Goal: Information Seeking & Learning: Learn about a topic

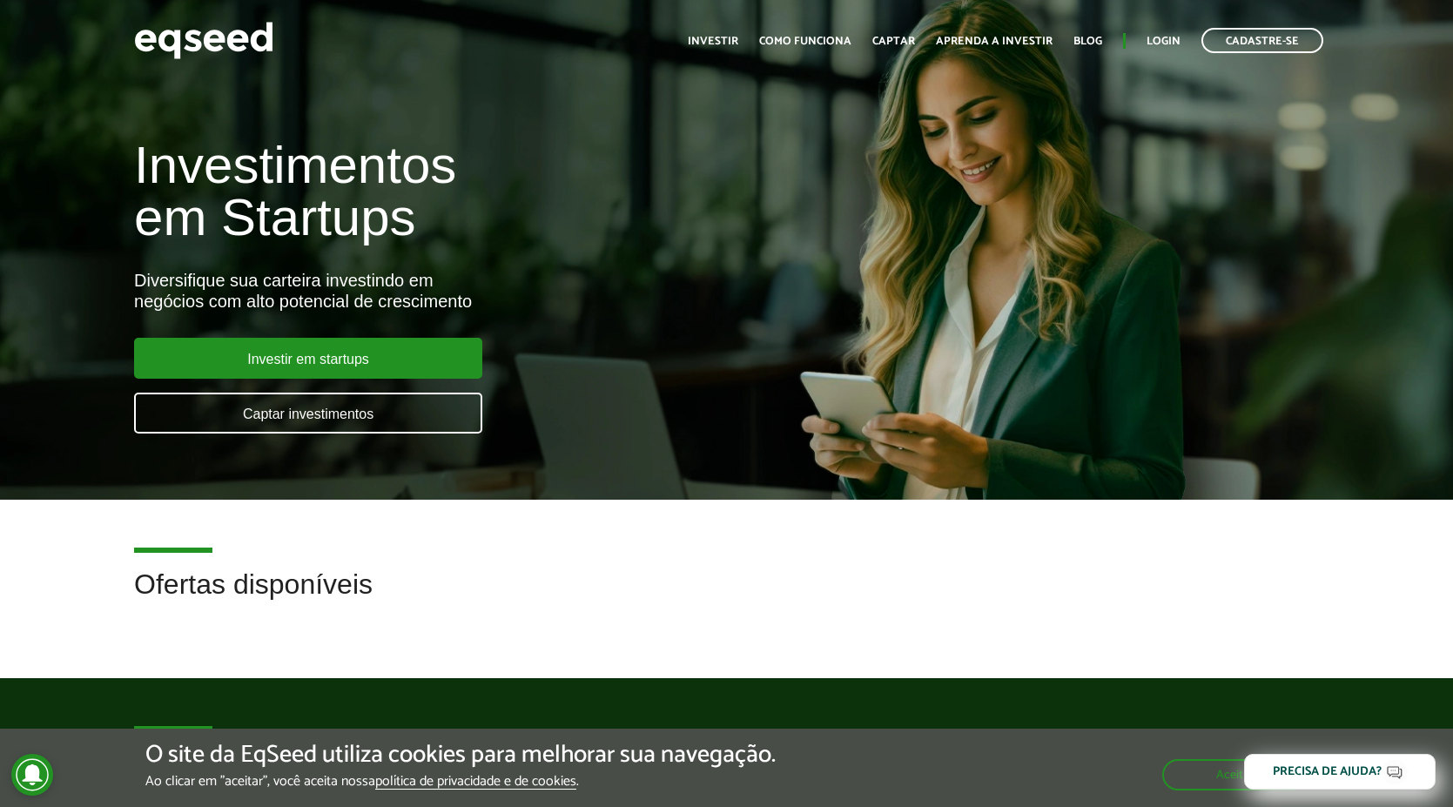
click at [888, 255] on div "Investimentos em Startups Diversifique sua carteira investindo em negócios com …" at bounding box center [726, 275] width 1453 height 343
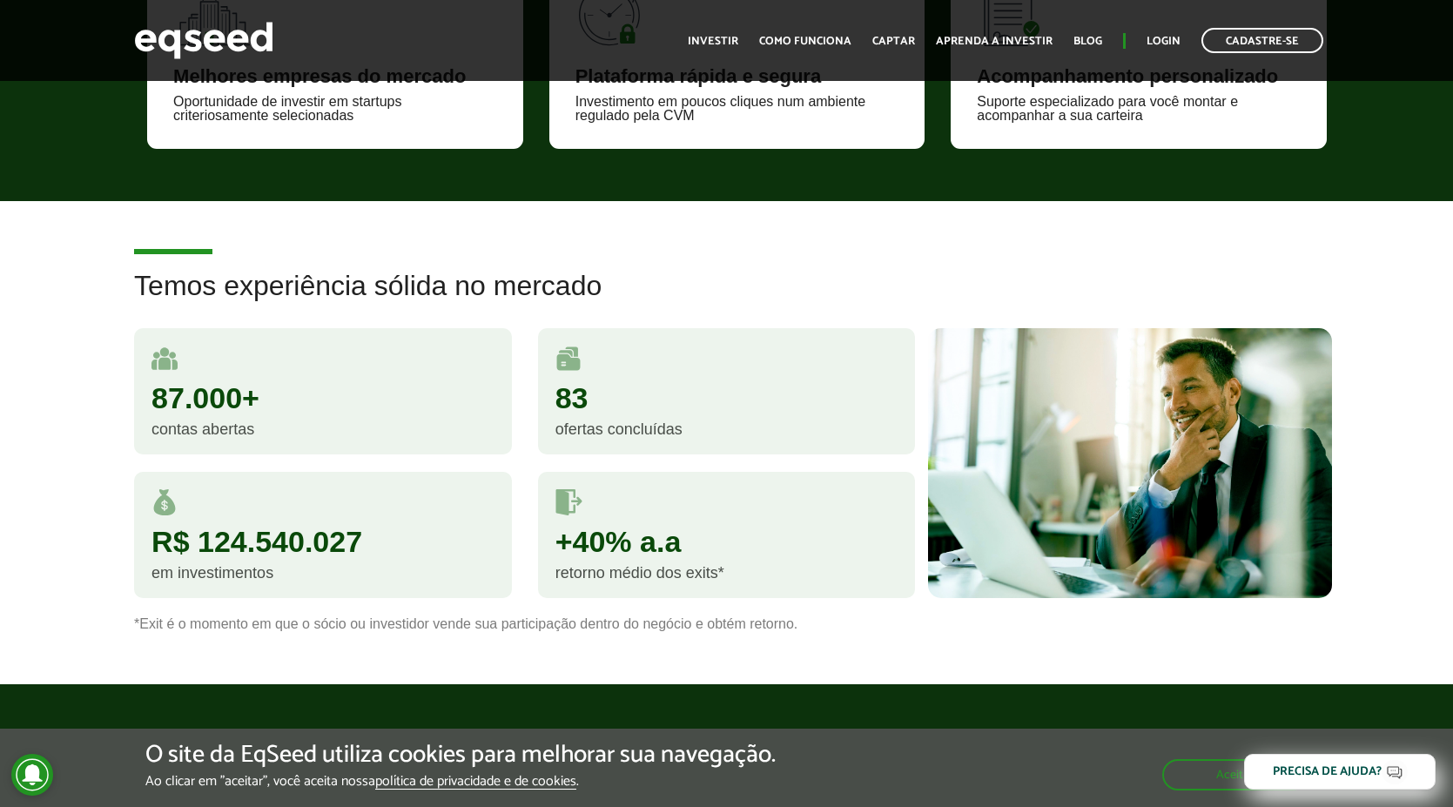
scroll to position [871, 0]
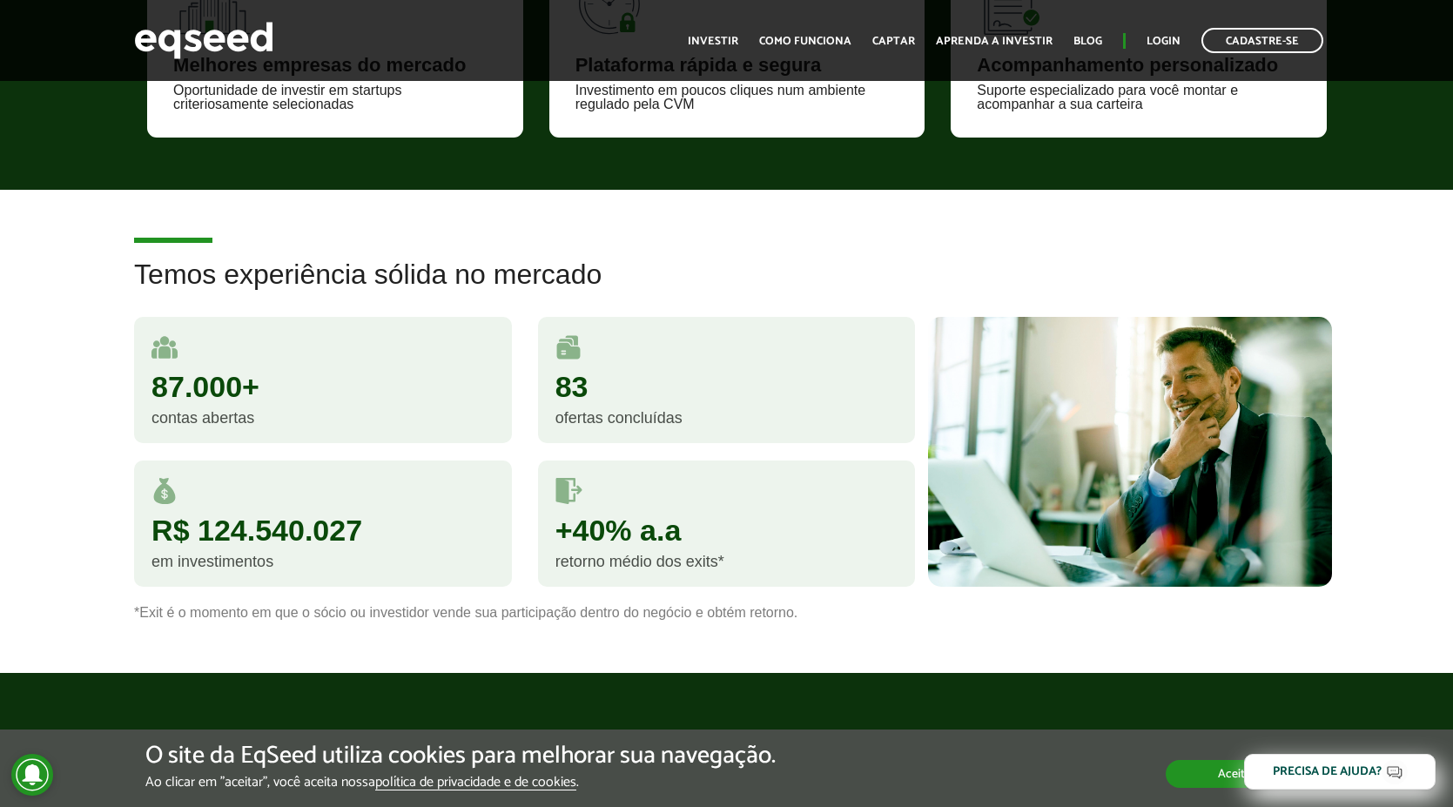
click at [1215, 781] on button "Aceitar" at bounding box center [1237, 774] width 142 height 28
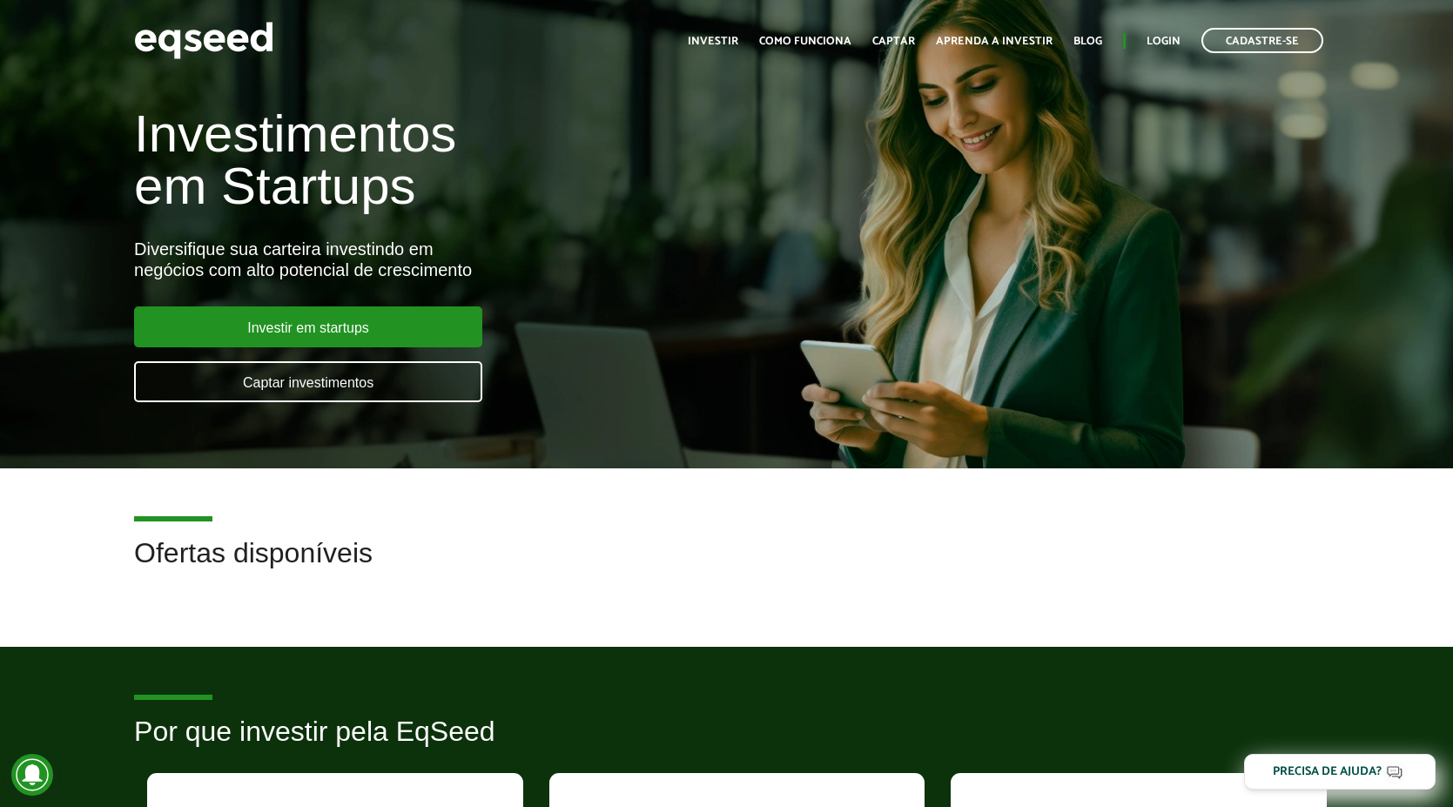
scroll to position [0, 0]
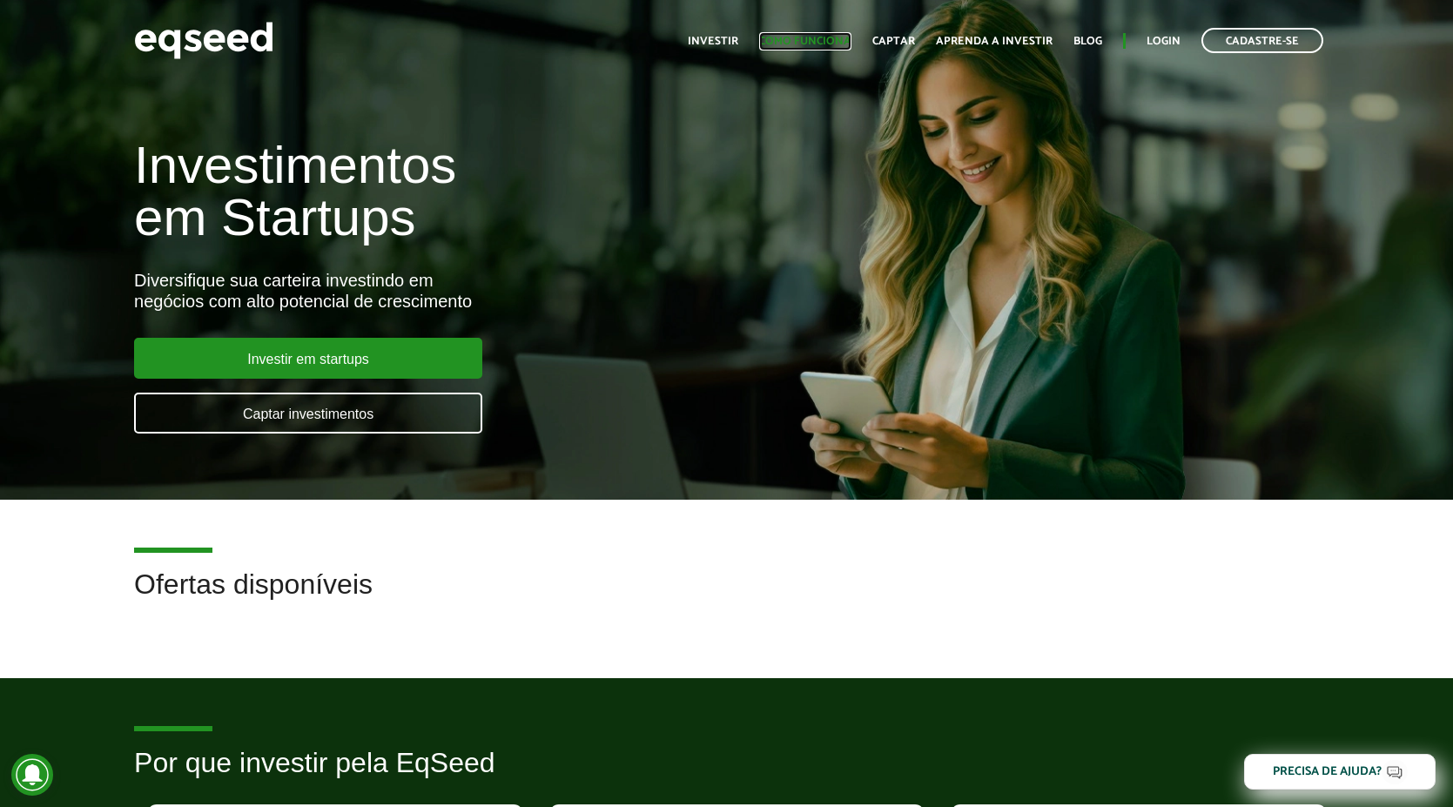
click at [802, 39] on link "Como funciona" at bounding box center [805, 41] width 92 height 11
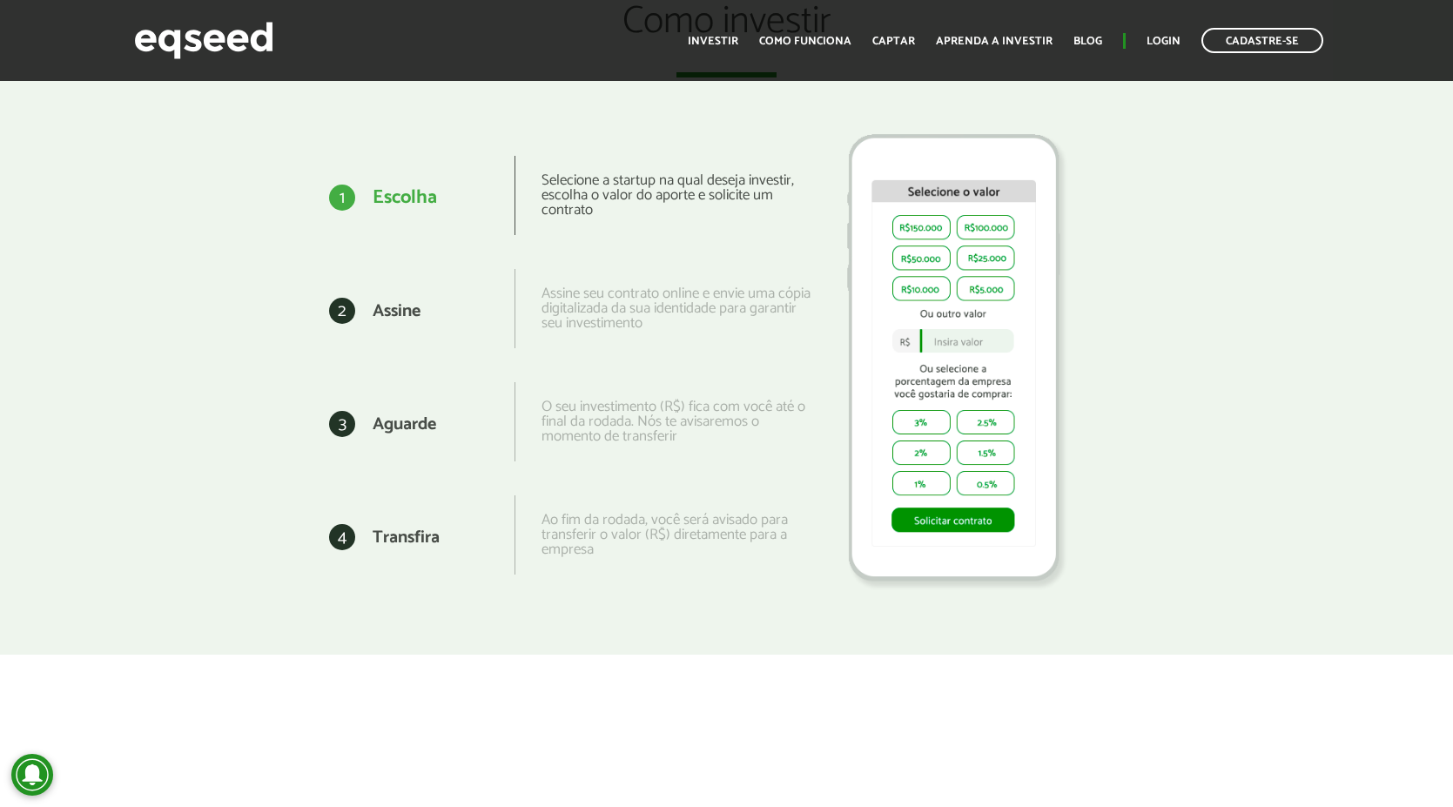
scroll to position [1742, 0]
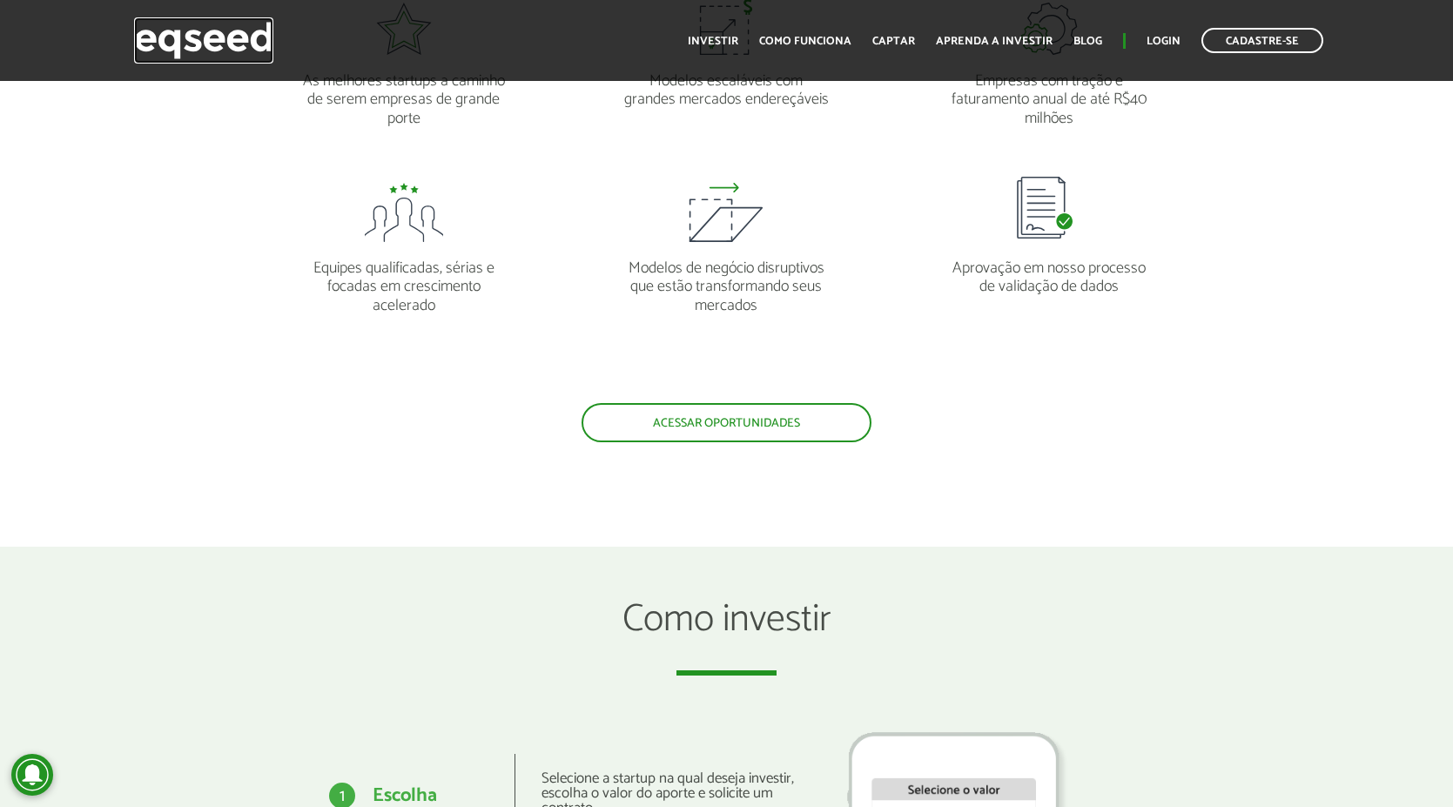
click at [158, 44] on img at bounding box center [203, 40] width 139 height 46
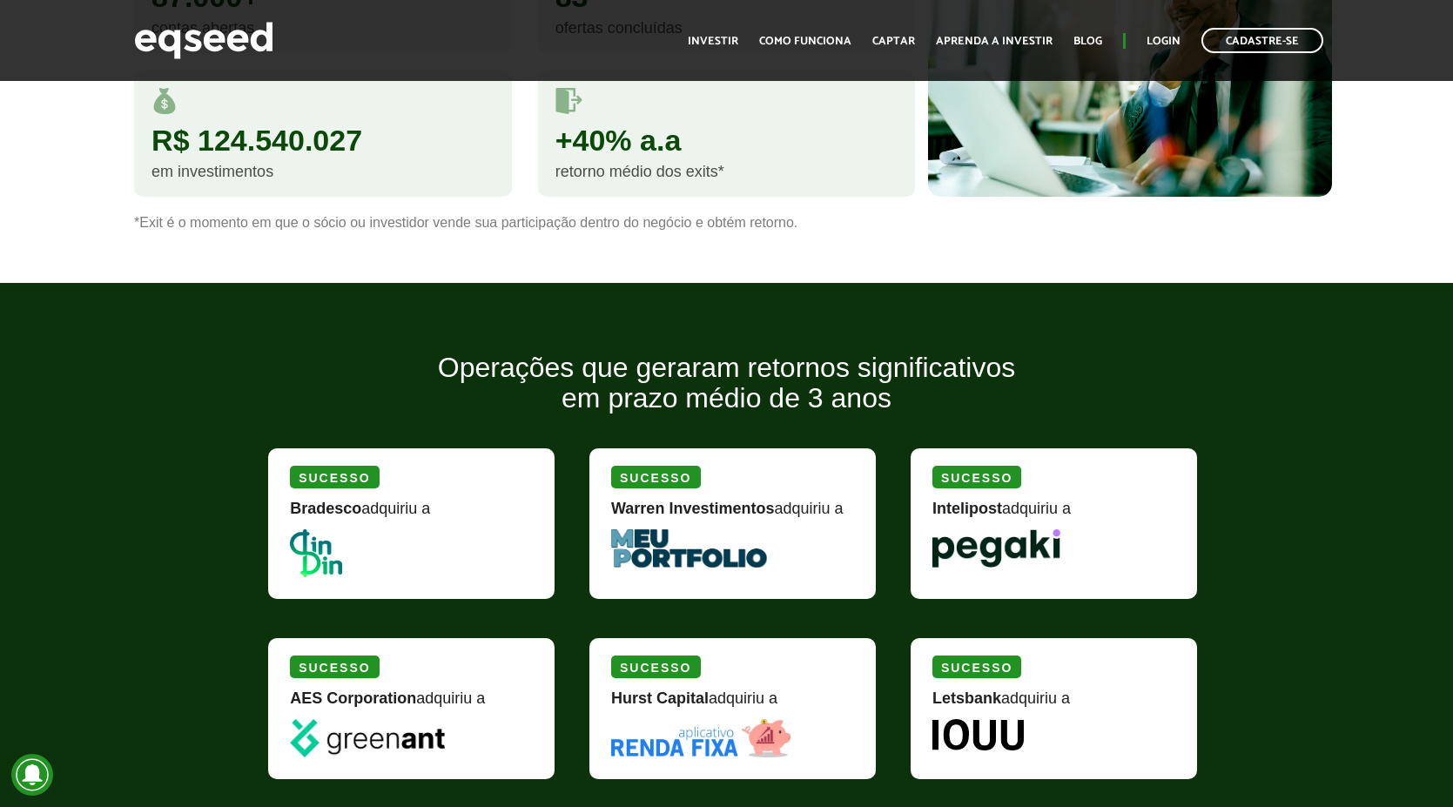
scroll to position [1452, 0]
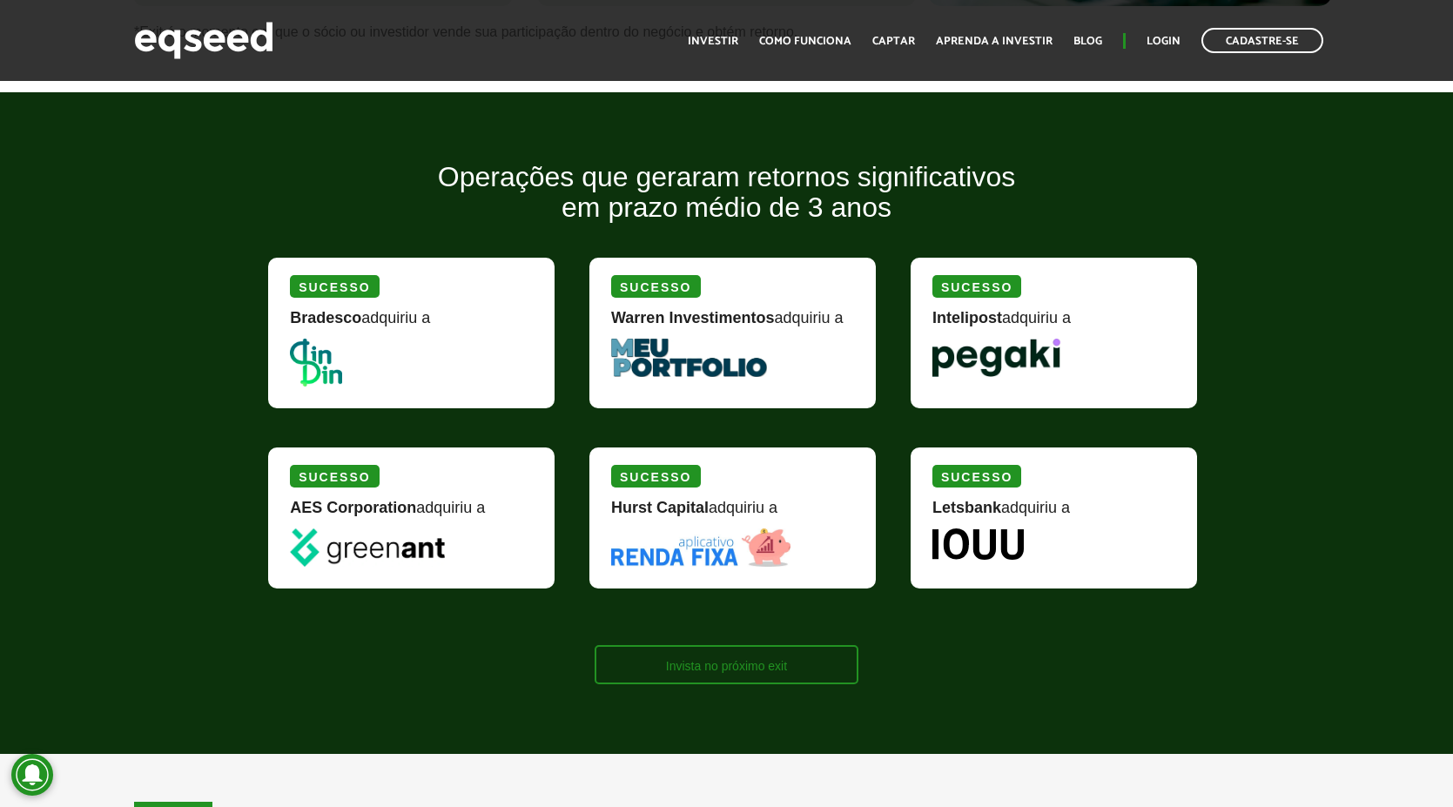
click at [699, 663] on link "Invista no próximo exit" at bounding box center [727, 664] width 264 height 39
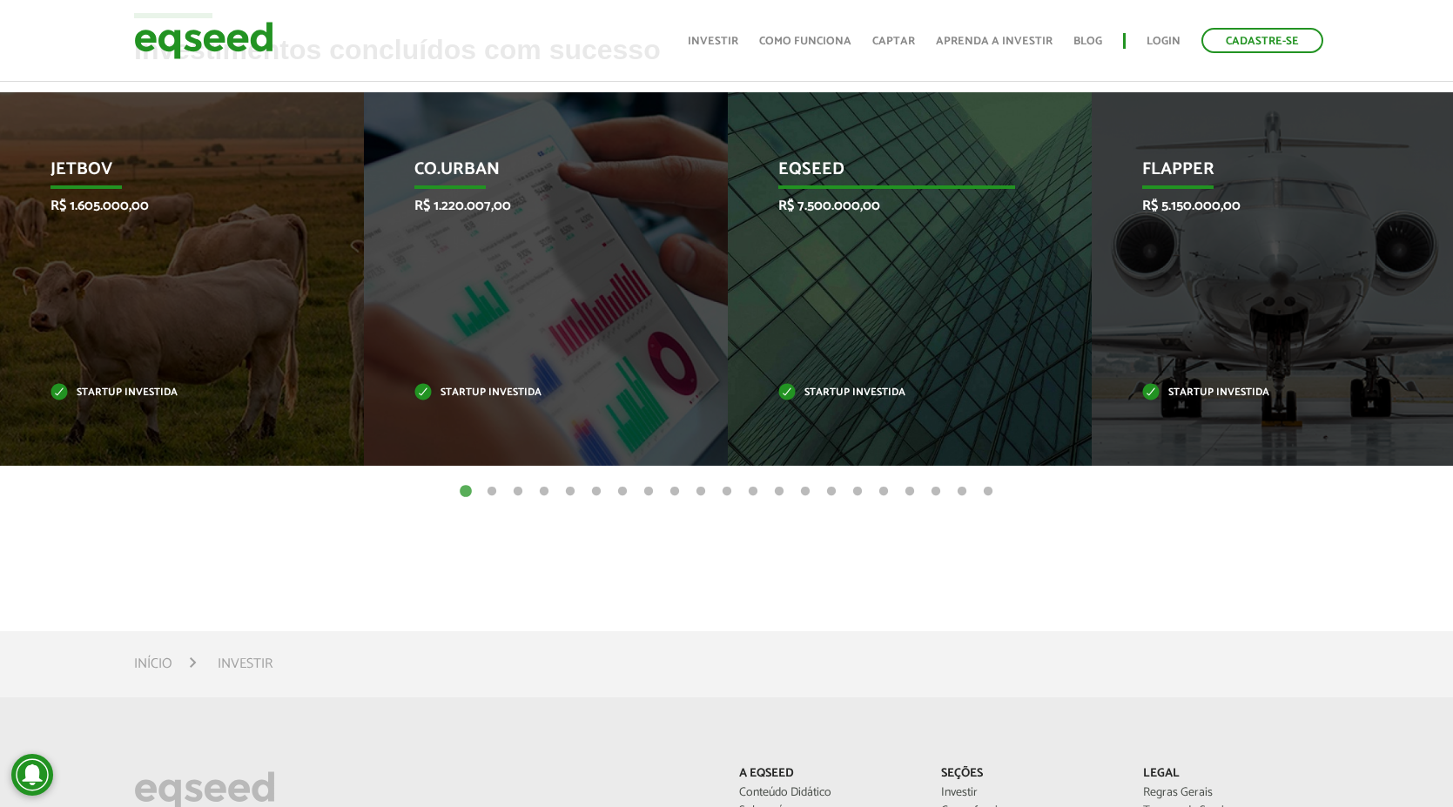
scroll to position [581, 0]
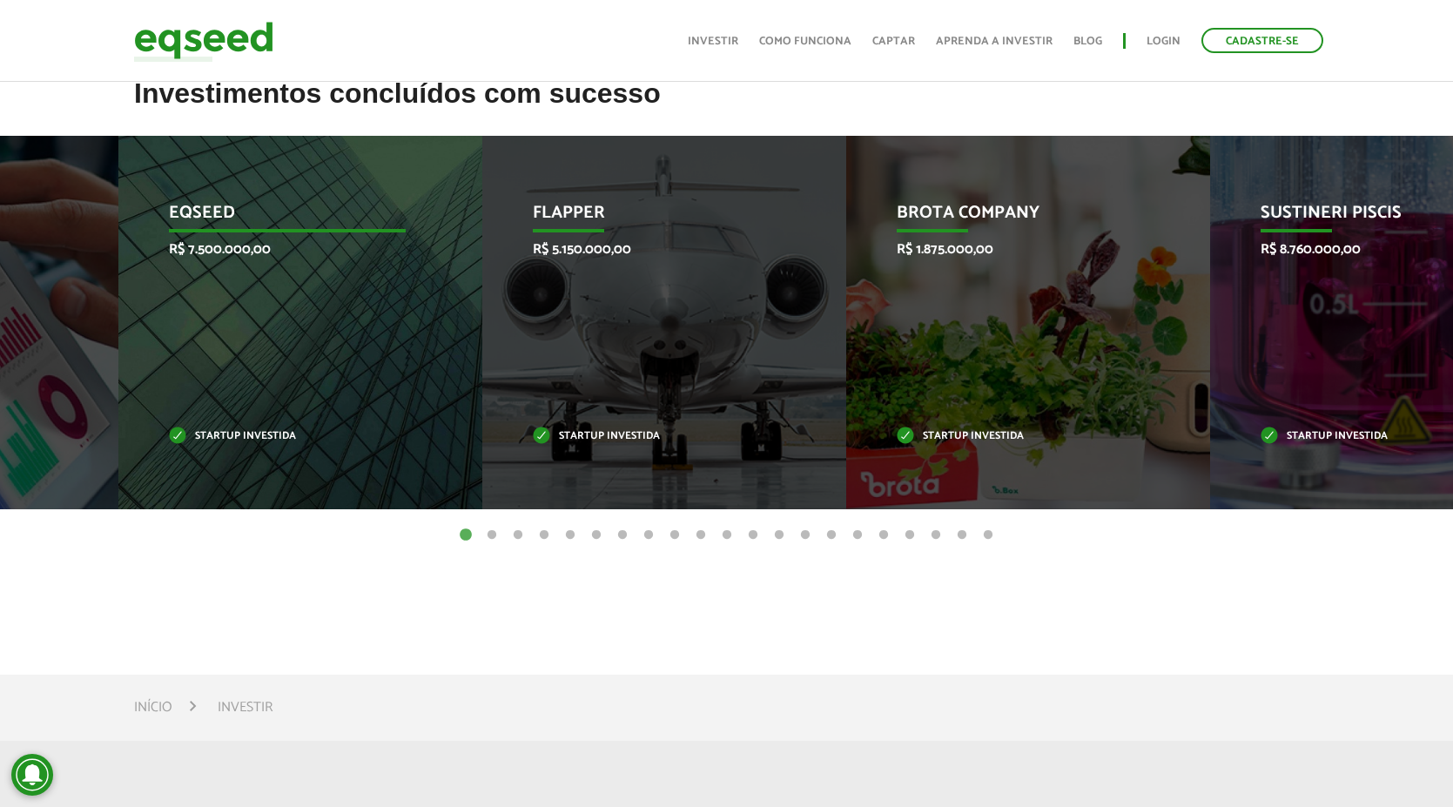
drag, startPoint x: 982, startPoint y: 423, endPoint x: 302, endPoint y: 432, distance: 680.1
click at [307, 432] on div "EqSeed R$ 7.500.000,00 Startup investida" at bounding box center [287, 323] width 338 height 374
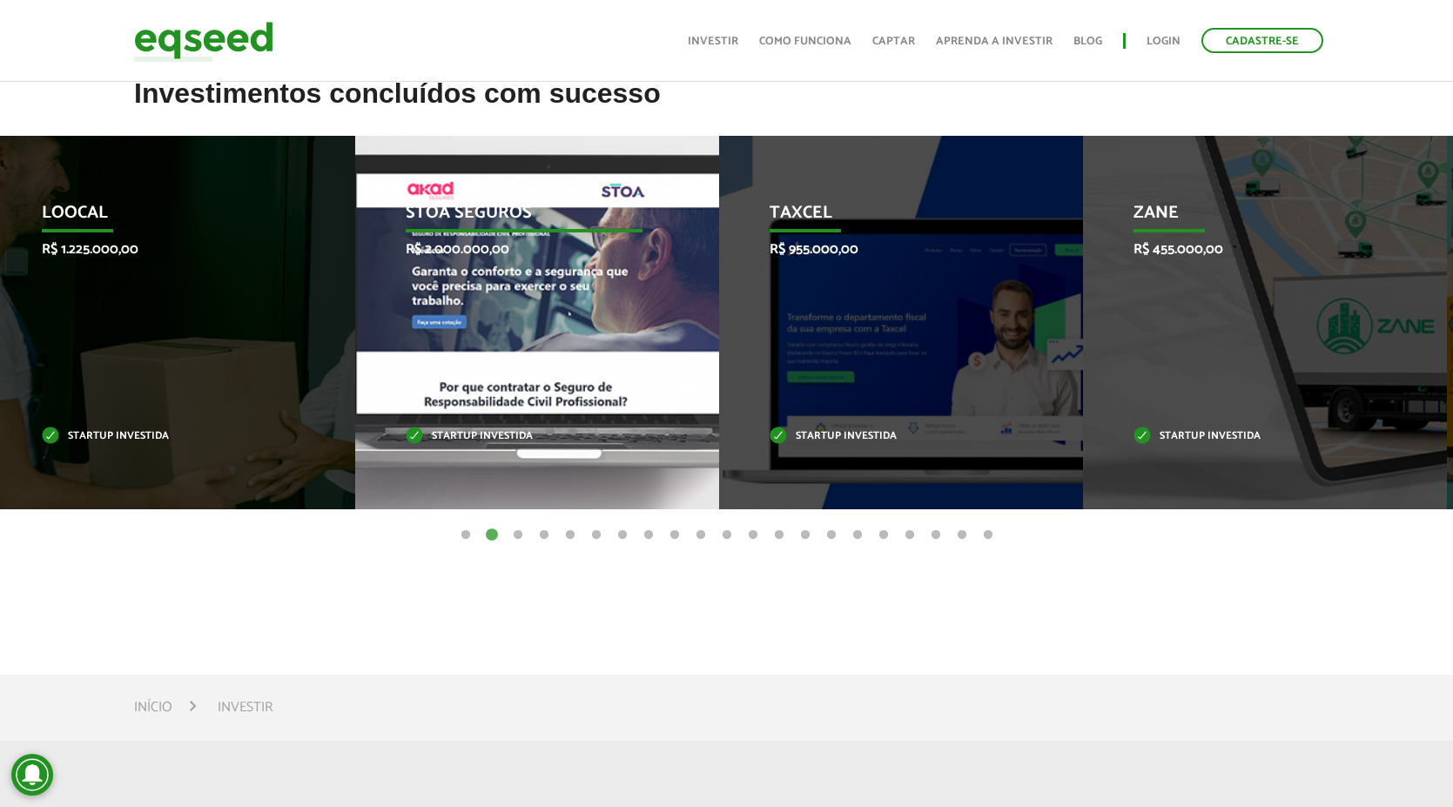
drag, startPoint x: 1279, startPoint y: 372, endPoint x: 413, endPoint y: 401, distance: 866.9
click at [420, 401] on div "STOA Seguros R$ 2.000.000,00 Startup investida" at bounding box center [524, 323] width 338 height 374
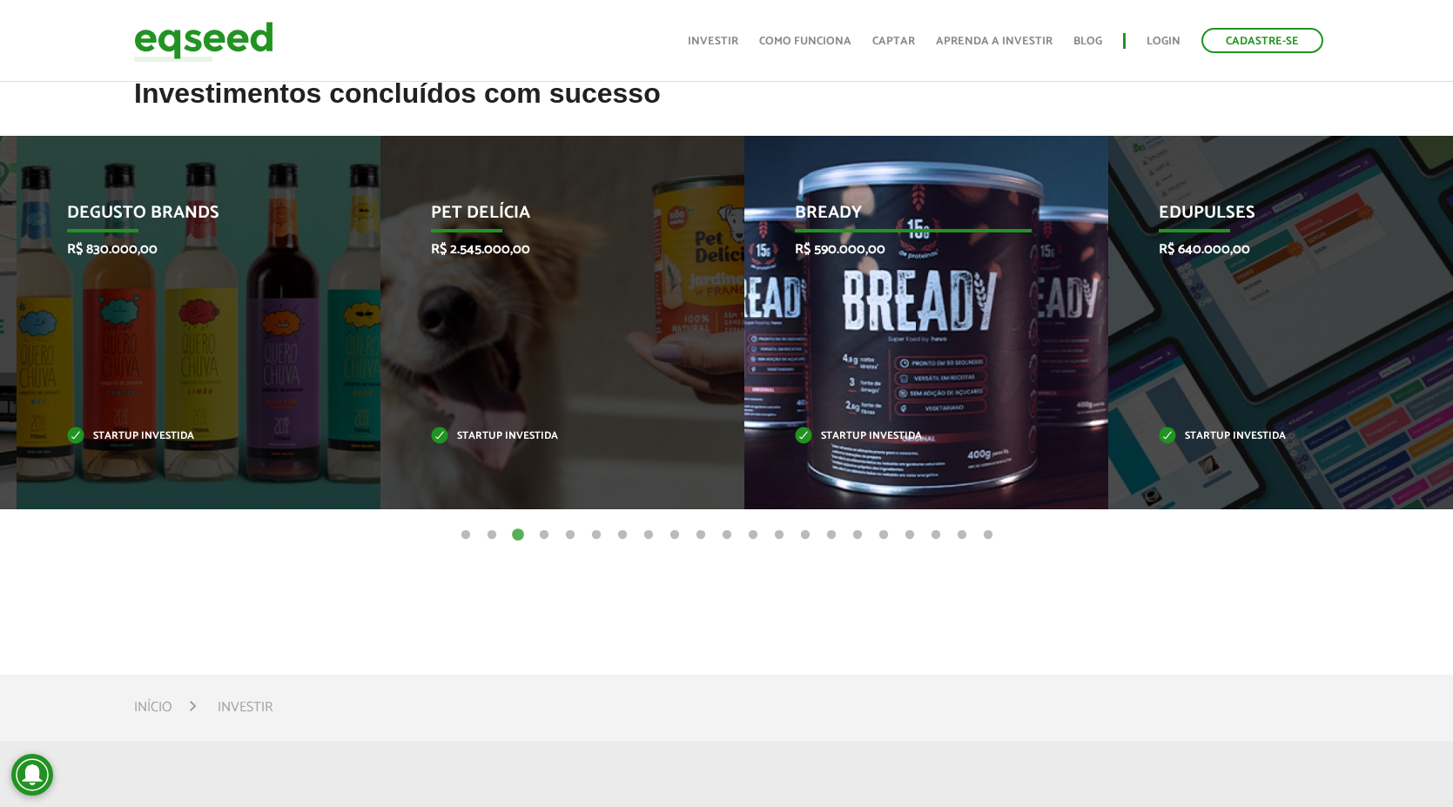
drag, startPoint x: 1317, startPoint y: 341, endPoint x: 530, endPoint y: 352, distance: 786.4
click at [583, 346] on div "Pet Delícia R$ 2.545.000,00 Startup investida" at bounding box center [550, 323] width 338 height 374
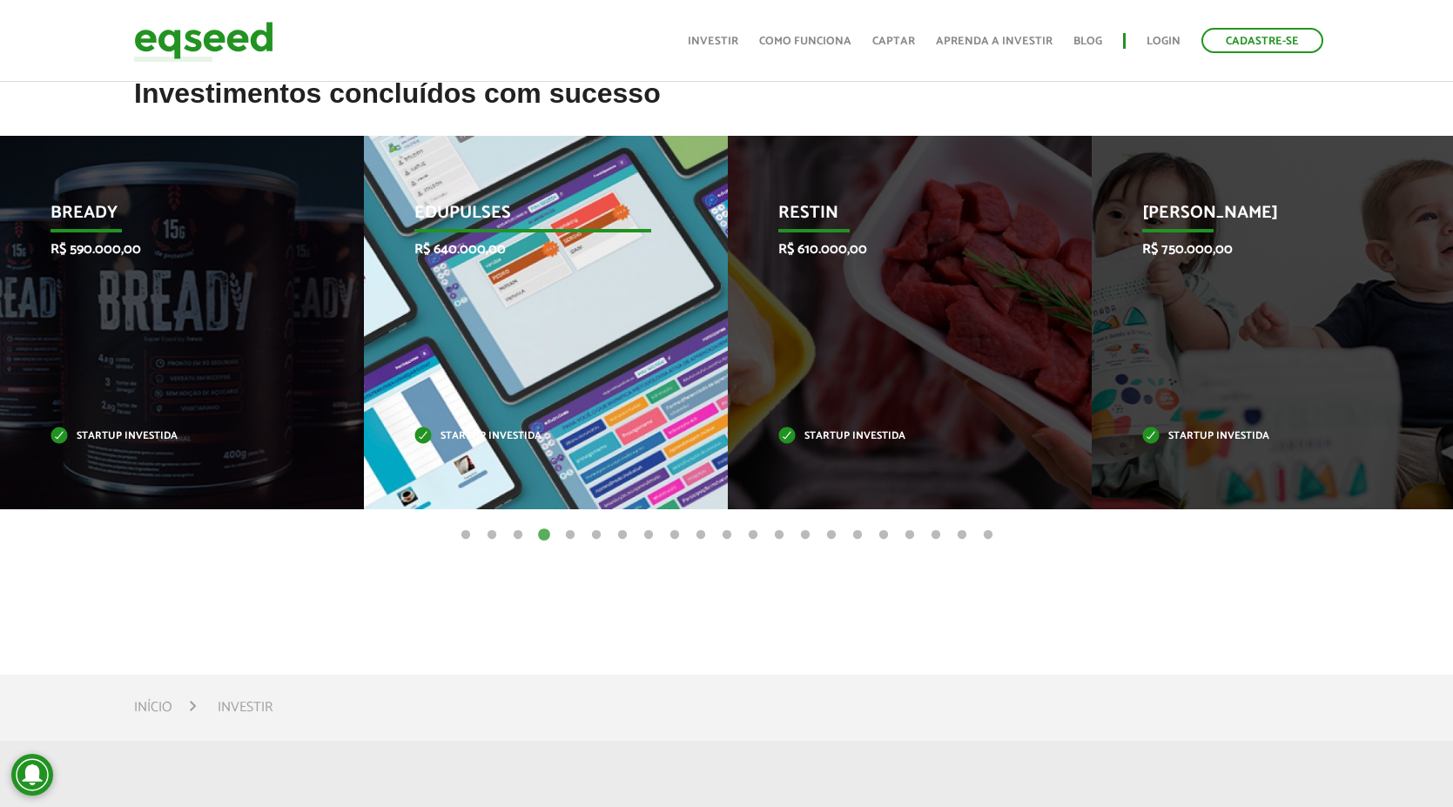
click at [549, 363] on div "Edupulses R$ 640.000,00 Startup investida" at bounding box center [533, 323] width 338 height 374
click at [566, 364] on div "Edupulses R$ 640.000,00 Startup investida" at bounding box center [533, 323] width 338 height 374
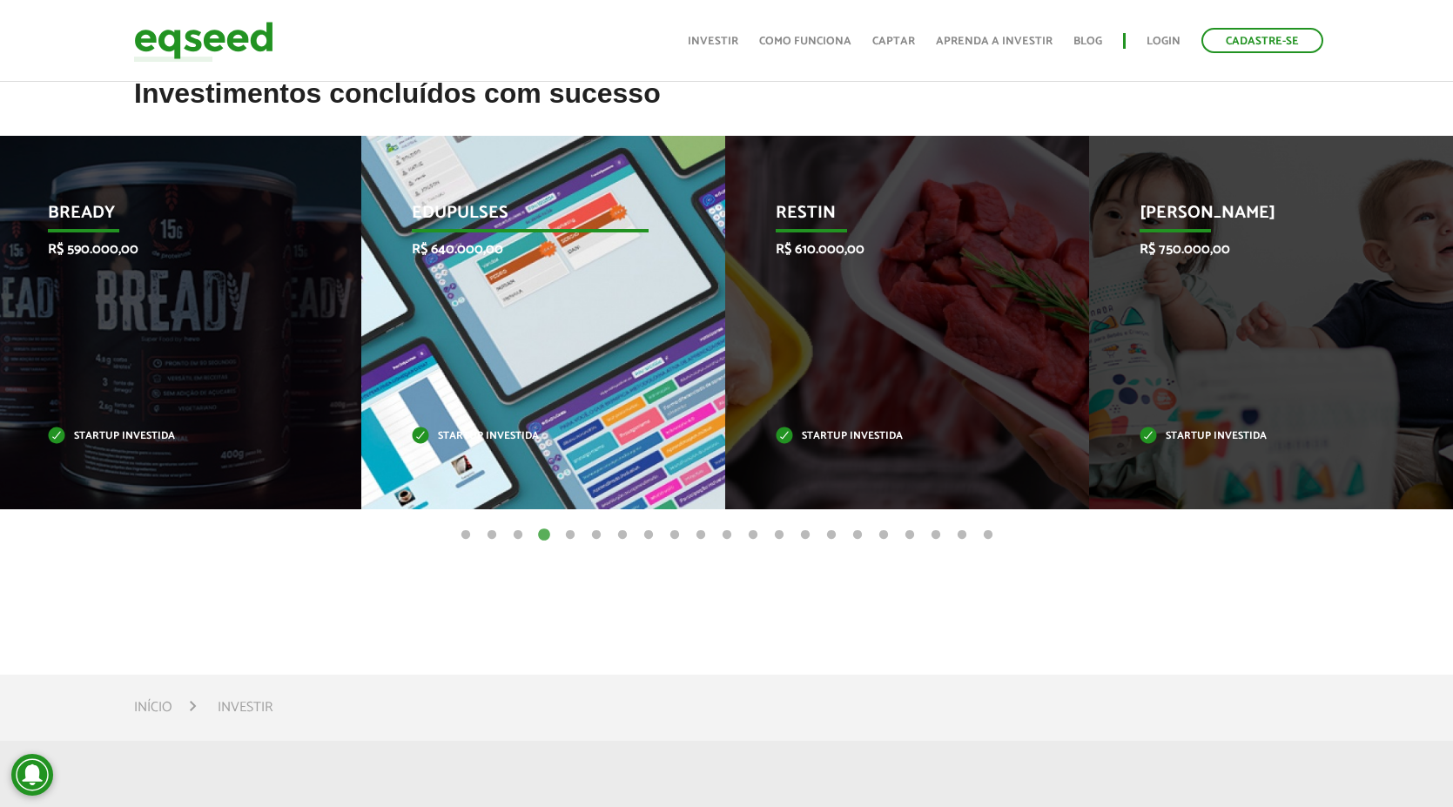
click at [468, 210] on p "Edupulses" at bounding box center [530, 218] width 237 height 30
click at [456, 250] on p "R$ 640.000,00" at bounding box center [530, 249] width 237 height 17
click at [521, 326] on div "Edupulses R$ 640.000,00 Startup investida" at bounding box center [530, 323] width 338 height 374
click at [504, 435] on p "Startup investida" at bounding box center [530, 437] width 237 height 10
click at [421, 432] on p "Startup investida" at bounding box center [530, 437] width 237 height 10
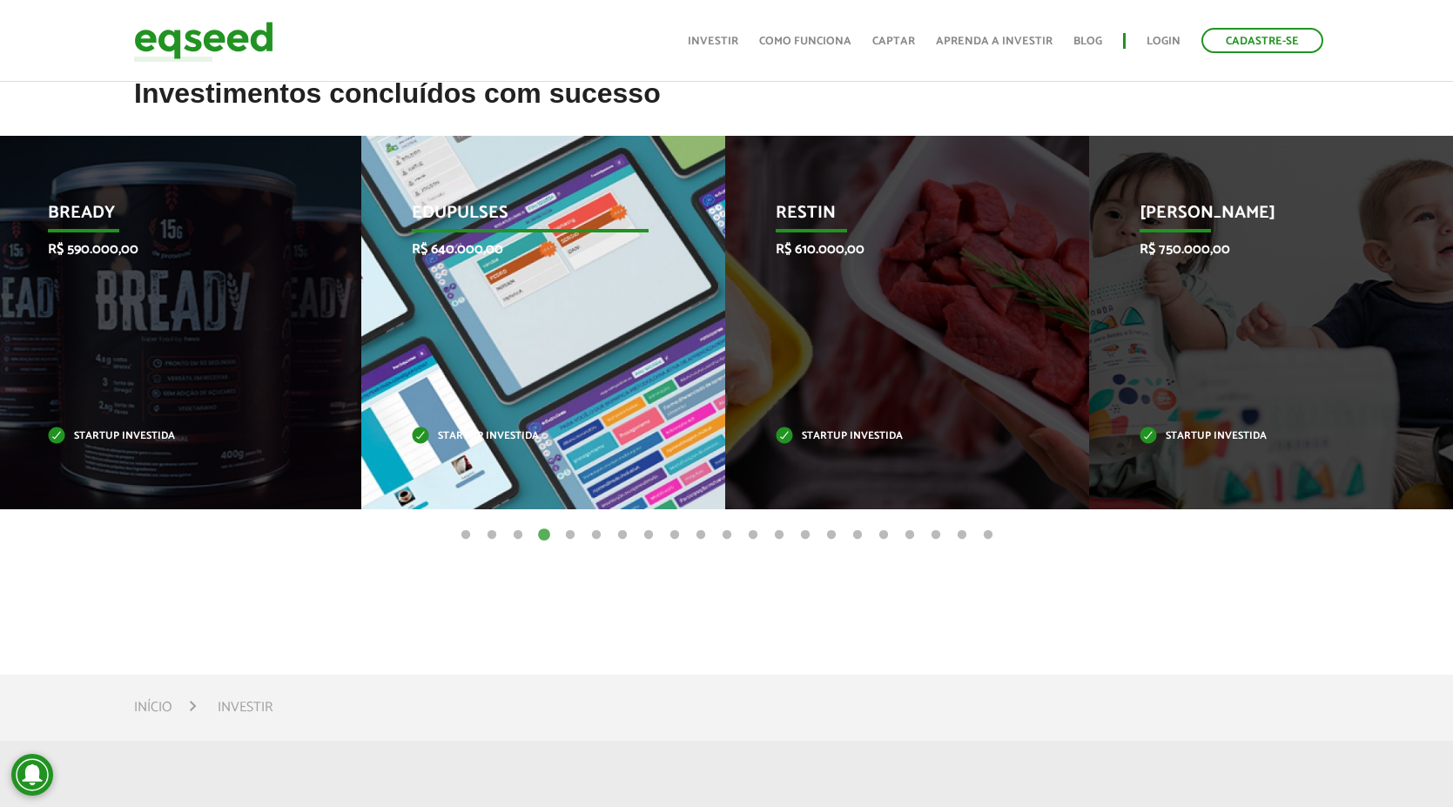
click at [507, 354] on div "Edupulses R$ 640.000,00 Startup investida" at bounding box center [530, 323] width 338 height 374
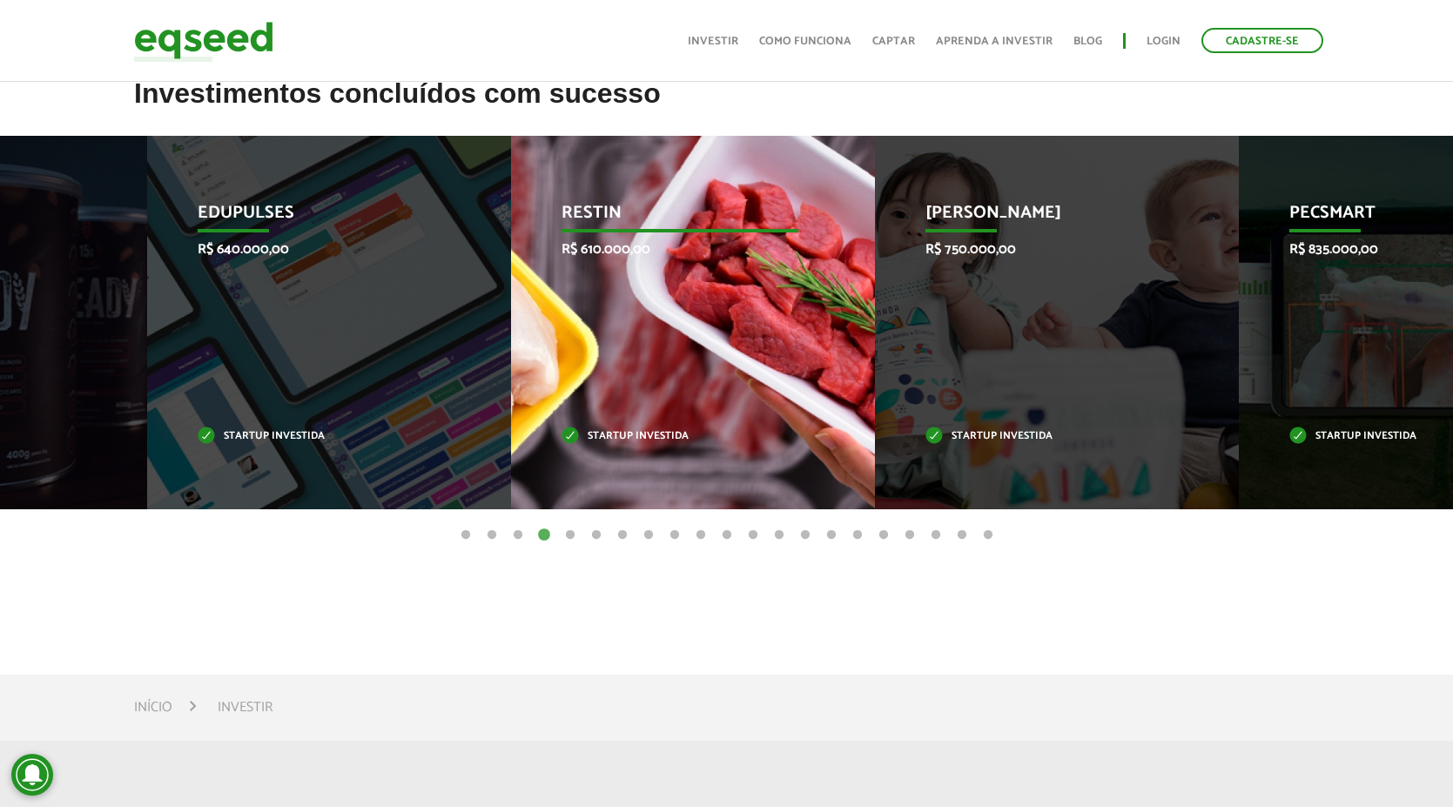
drag, startPoint x: 954, startPoint y: 345, endPoint x: 334, endPoint y: 326, distance: 621.2
click at [511, 326] on div "Restin R$ 610.000,00 Startup investida" at bounding box center [680, 323] width 338 height 374
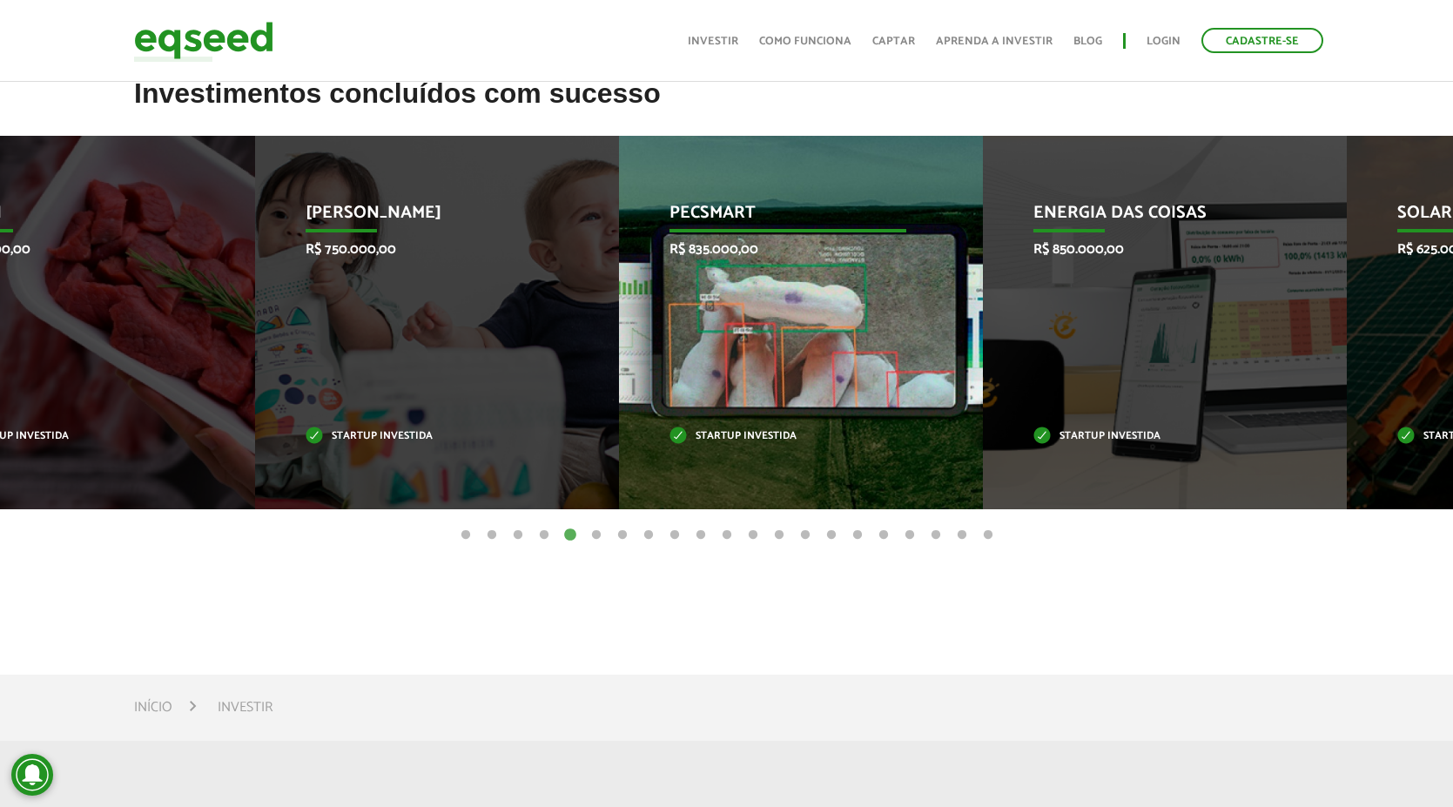
drag, startPoint x: 304, startPoint y: 320, endPoint x: 919, endPoint y: 349, distance: 615.4
click at [919, 349] on div "Pecsmart R$ 835.000,00 Startup investida" at bounding box center [788, 323] width 338 height 374
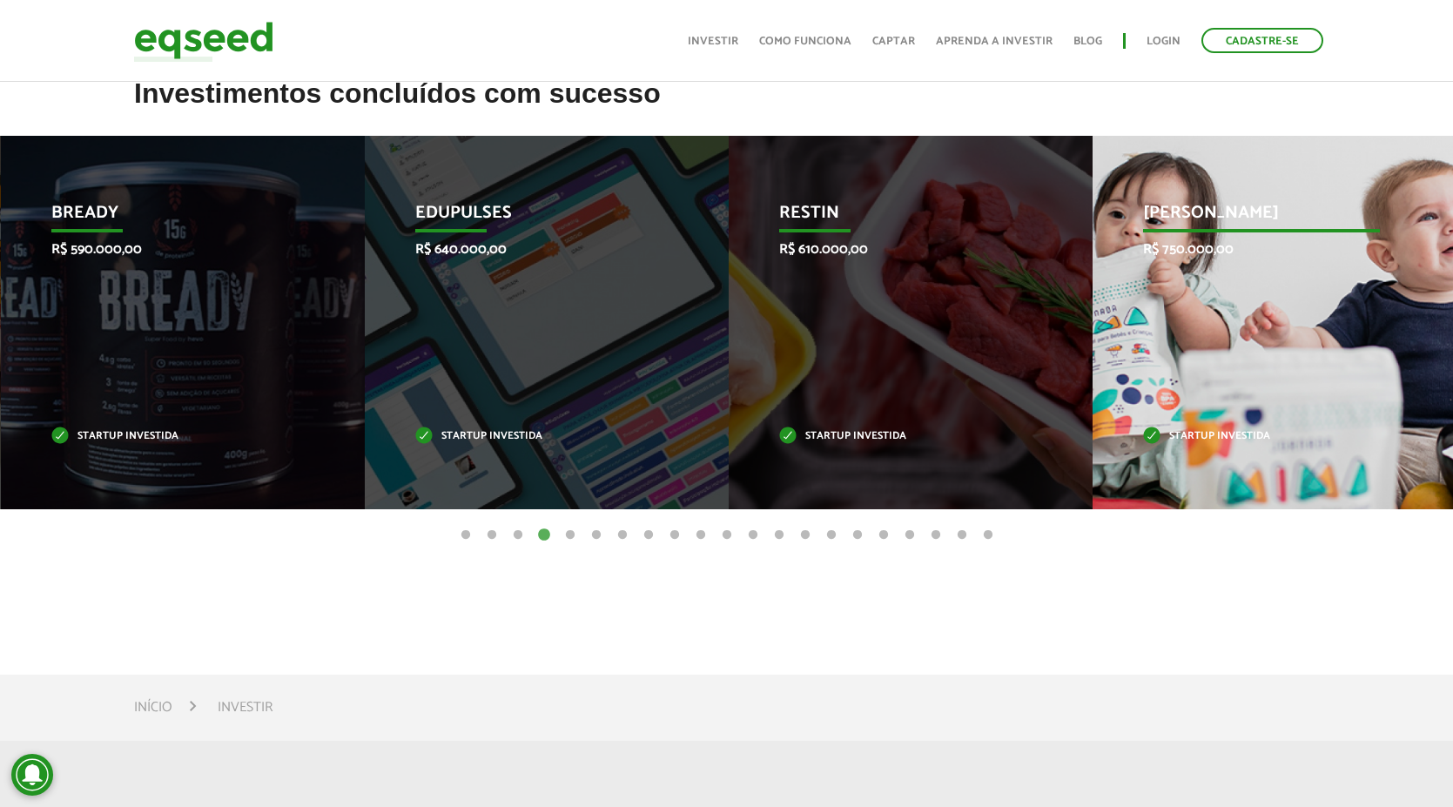
drag, startPoint x: 978, startPoint y: 357, endPoint x: 610, endPoint y: 346, distance: 367.6
click at [729, 349] on div "Restin R$ 610.000,00 Startup investida" at bounding box center [898, 323] width 338 height 374
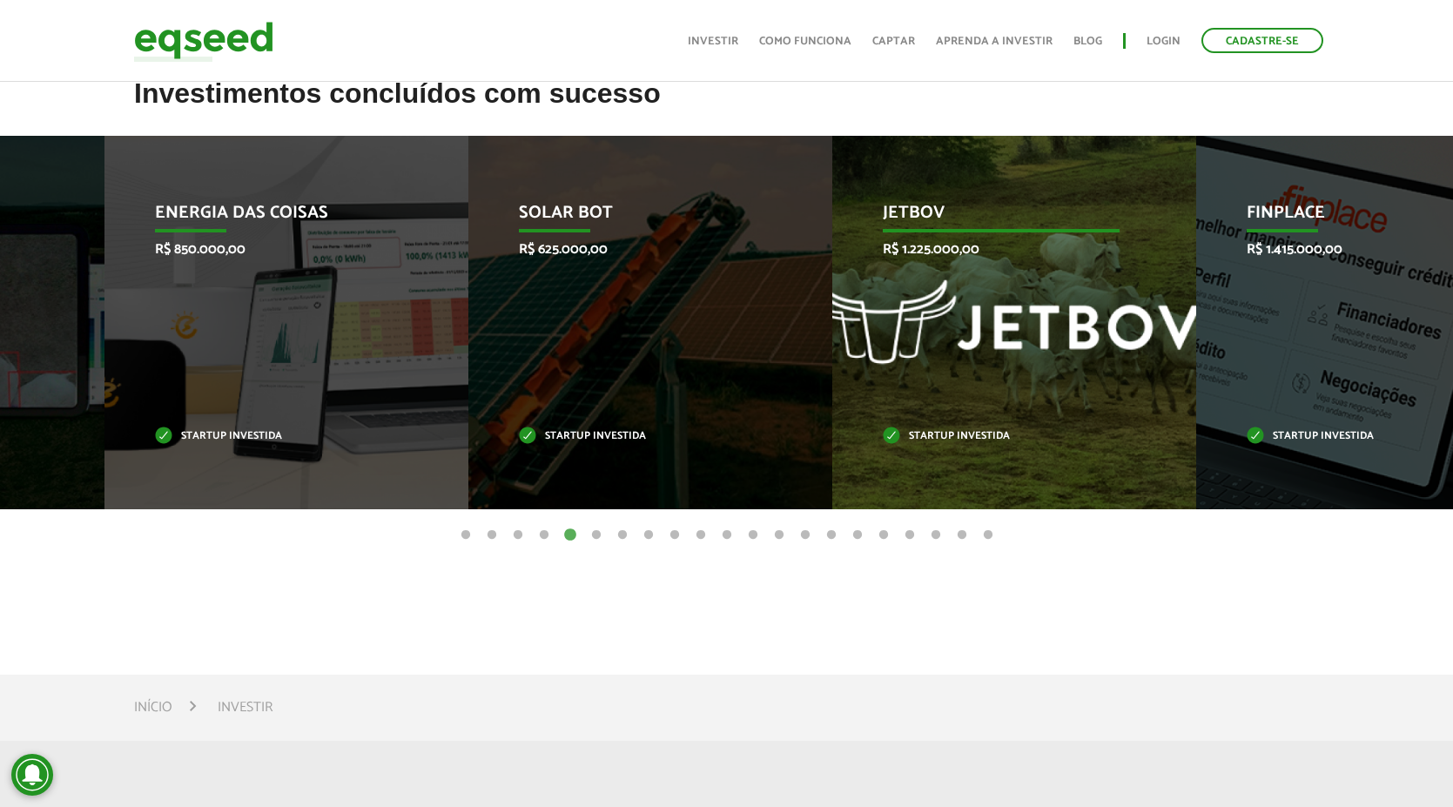
drag, startPoint x: 1171, startPoint y: 341, endPoint x: 538, endPoint y: 333, distance: 633.1
click at [832, 334] on div "JetBov R$ 1.225.000,00 Startup investida" at bounding box center [1001, 323] width 338 height 374
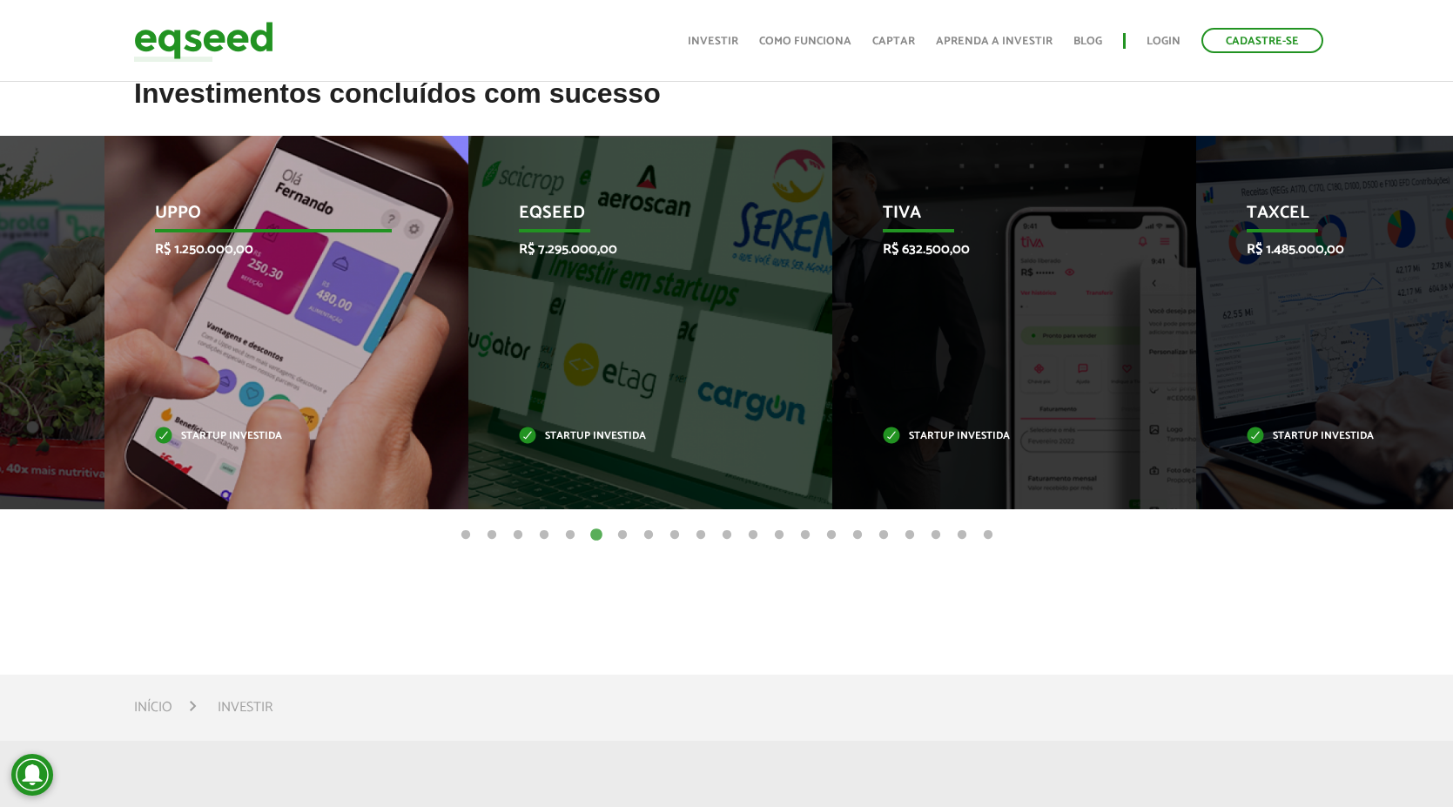
drag, startPoint x: 948, startPoint y: 345, endPoint x: 205, endPoint y: 320, distance: 744.1
click at [291, 321] on div "Uppo R$ 1.250.000,00 Startup investida" at bounding box center [273, 323] width 338 height 374
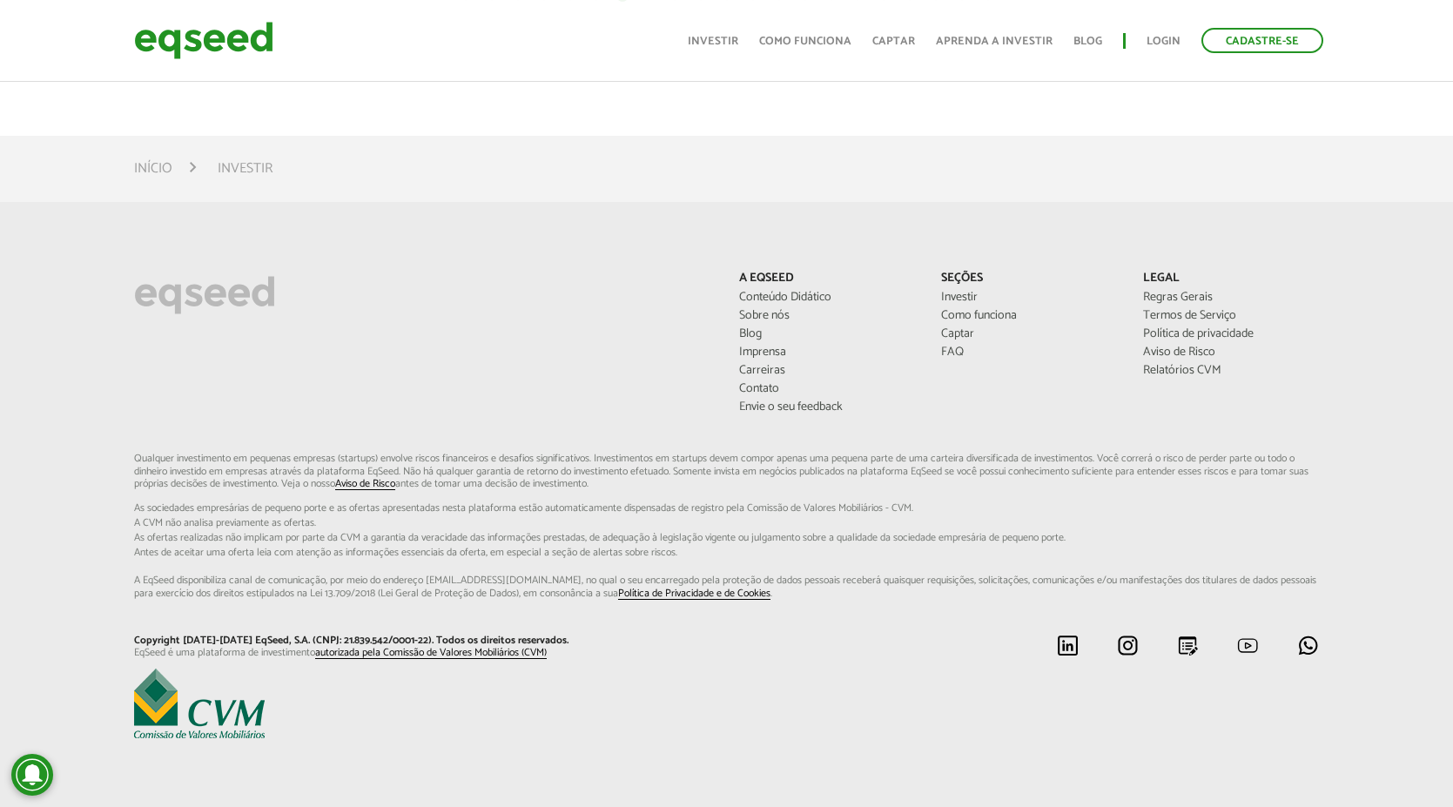
scroll to position [1124, 0]
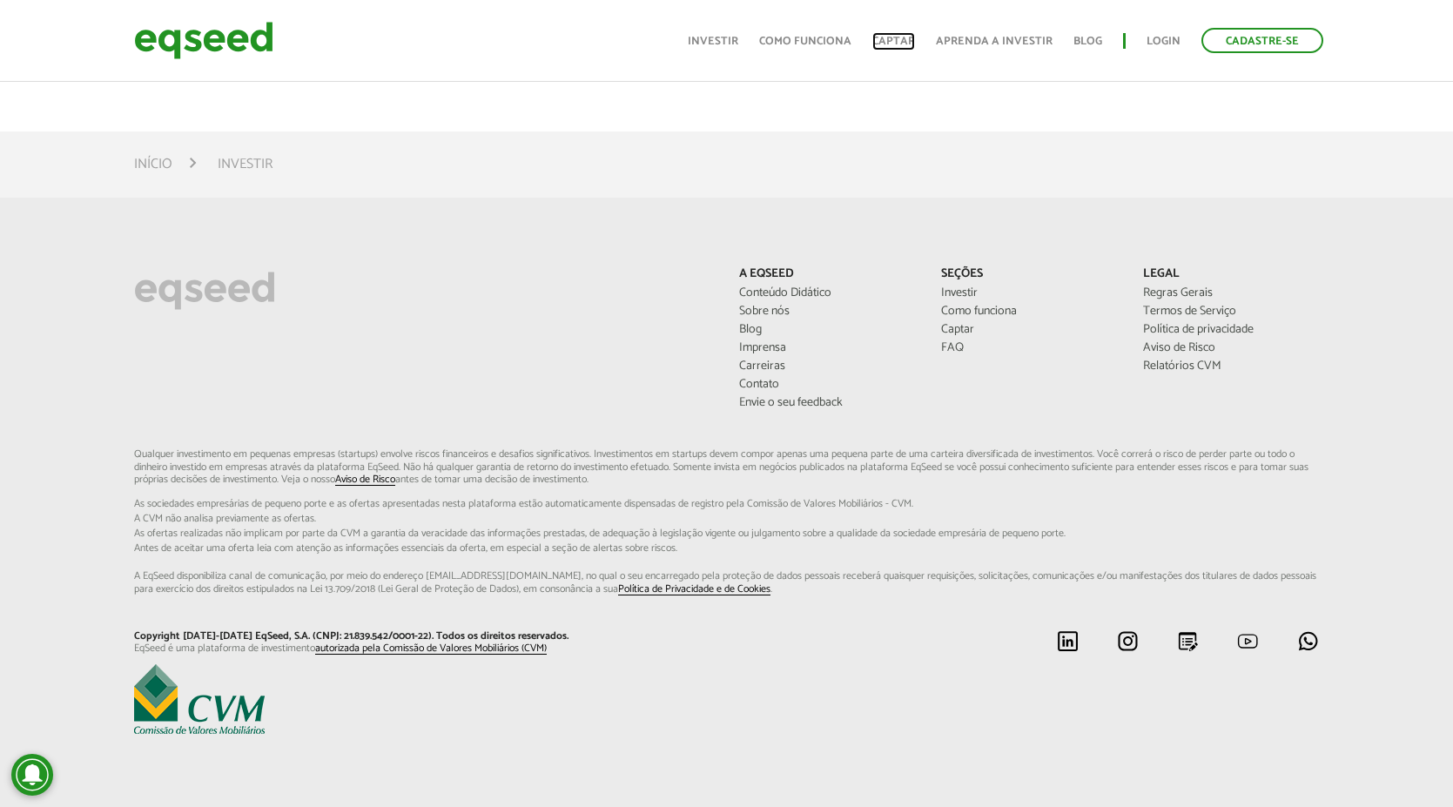
click at [910, 36] on link "Captar" at bounding box center [894, 41] width 43 height 11
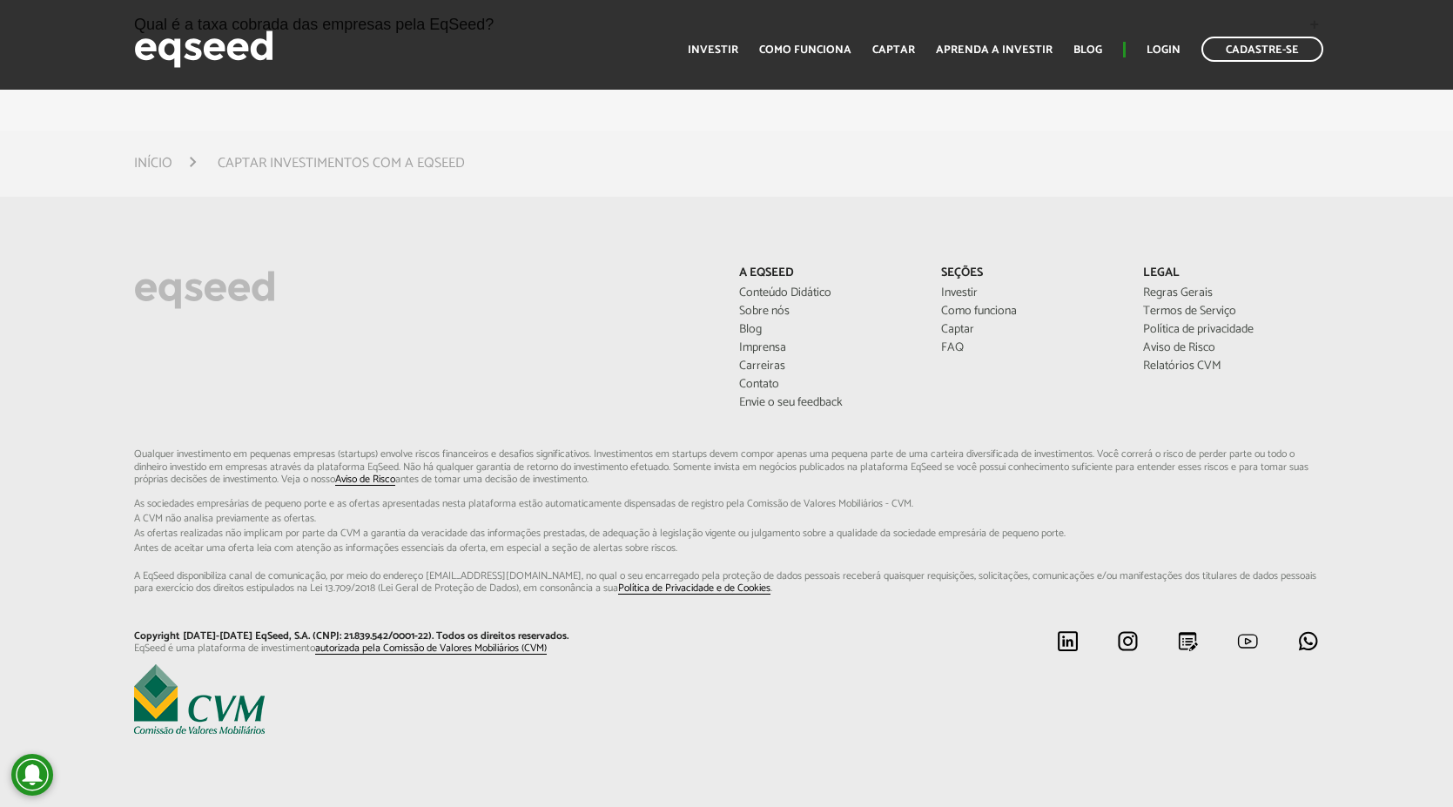
scroll to position [4554, 0]
